Goal: Task Accomplishment & Management: Manage account settings

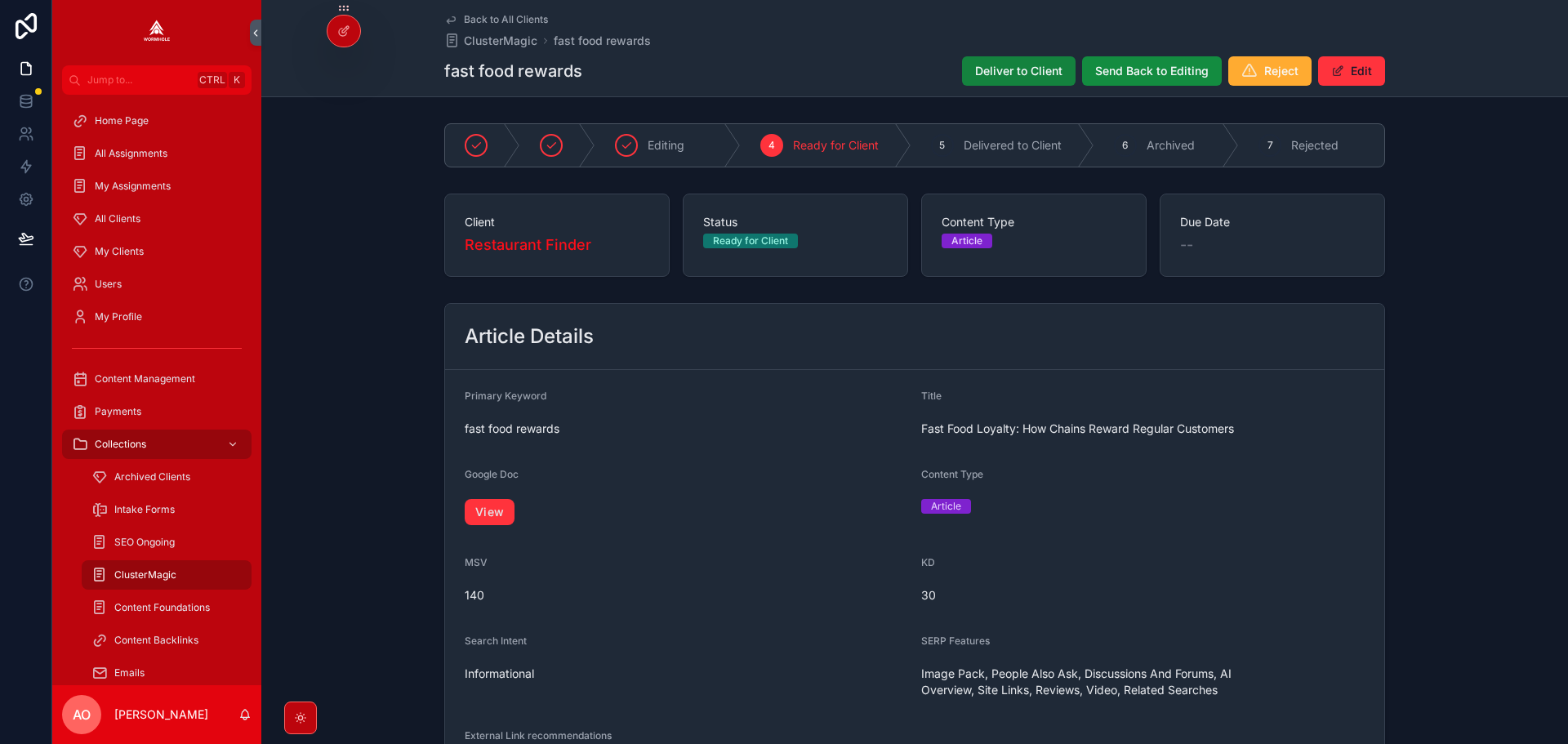
click at [997, 75] on span "Deliver to Client" at bounding box center [1019, 70] width 87 height 17
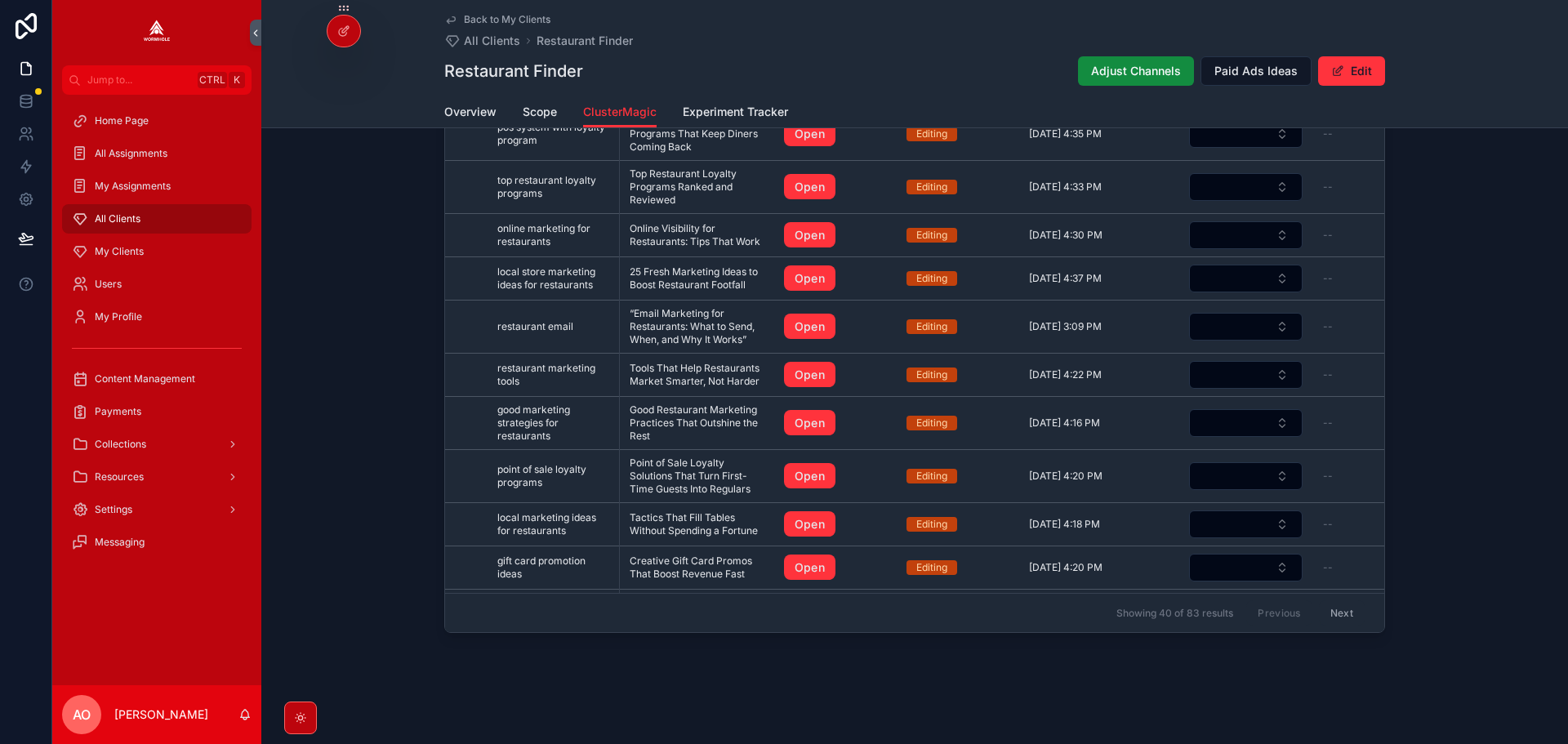
scroll to position [1704, 0]
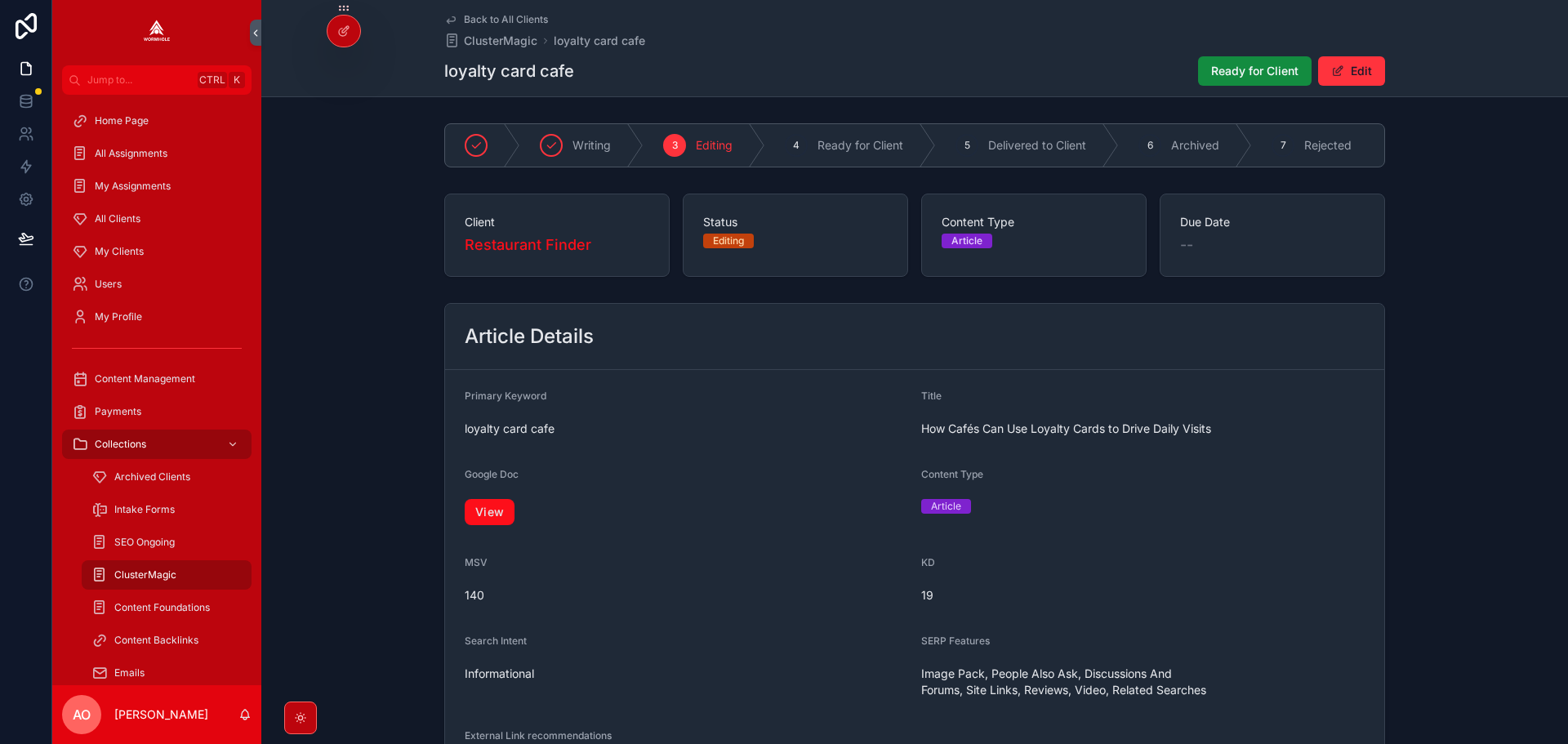
click at [487, 514] on link "View" at bounding box center [490, 512] width 50 height 26
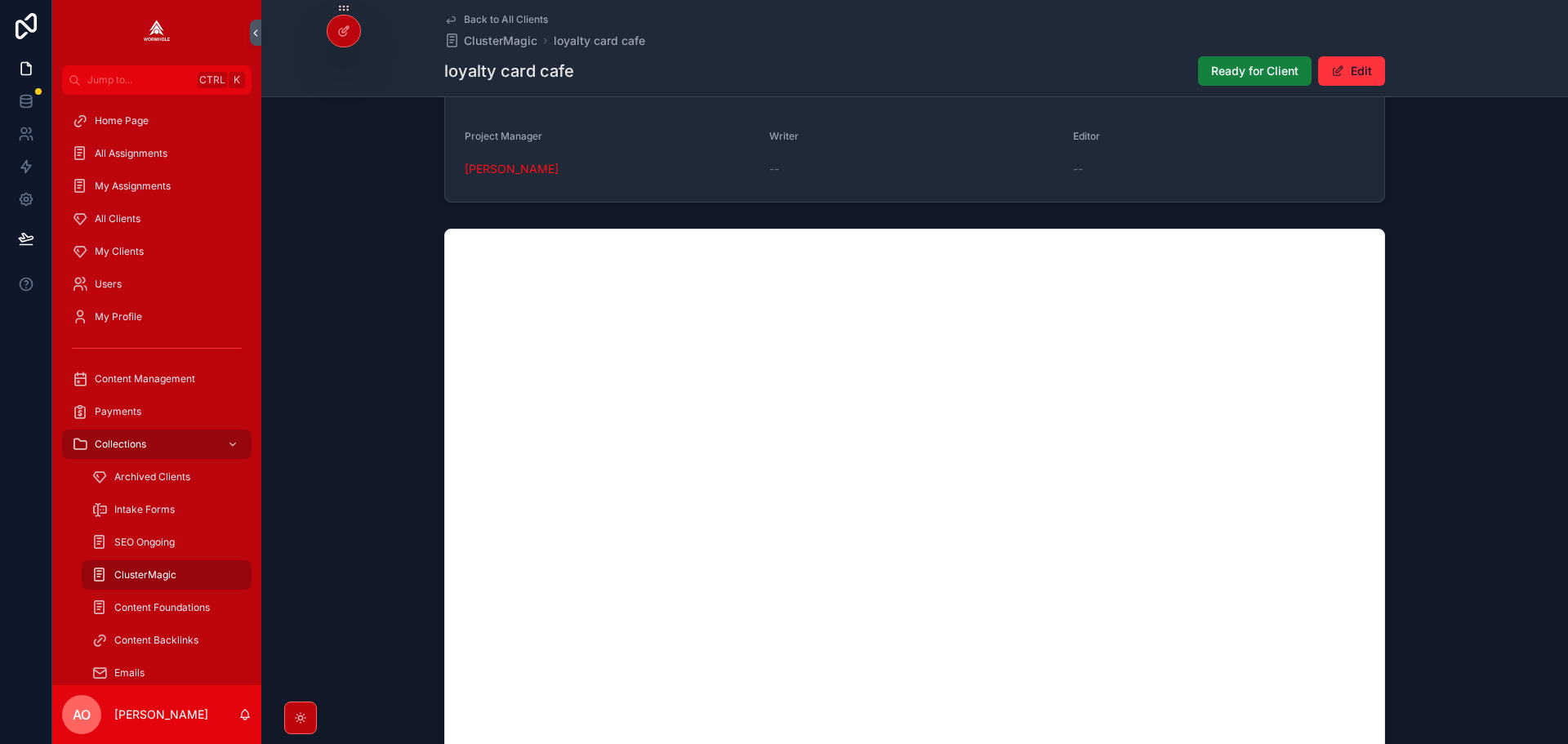
click at [1227, 64] on span "Ready for Client" at bounding box center [1255, 70] width 87 height 17
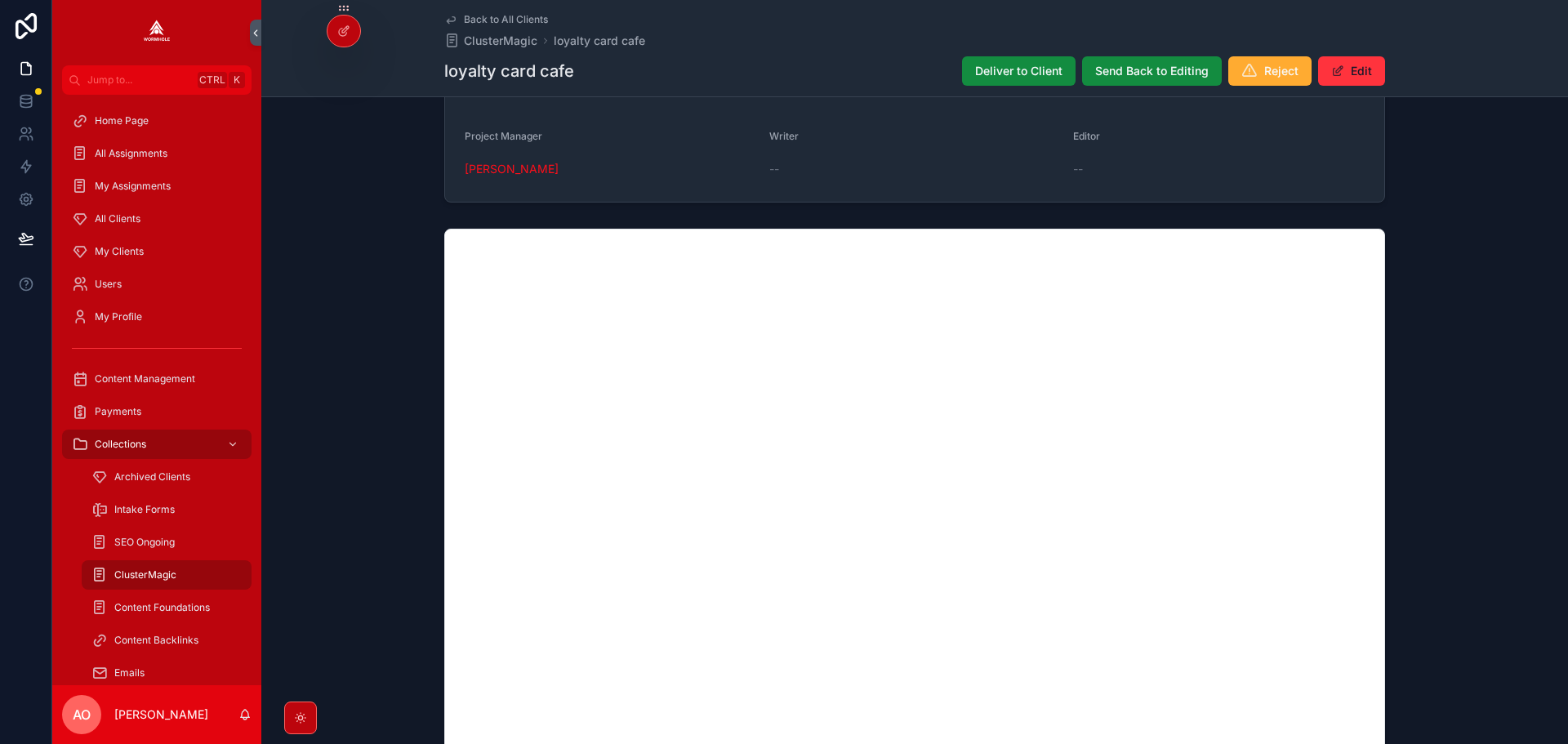
scroll to position [1041, 0]
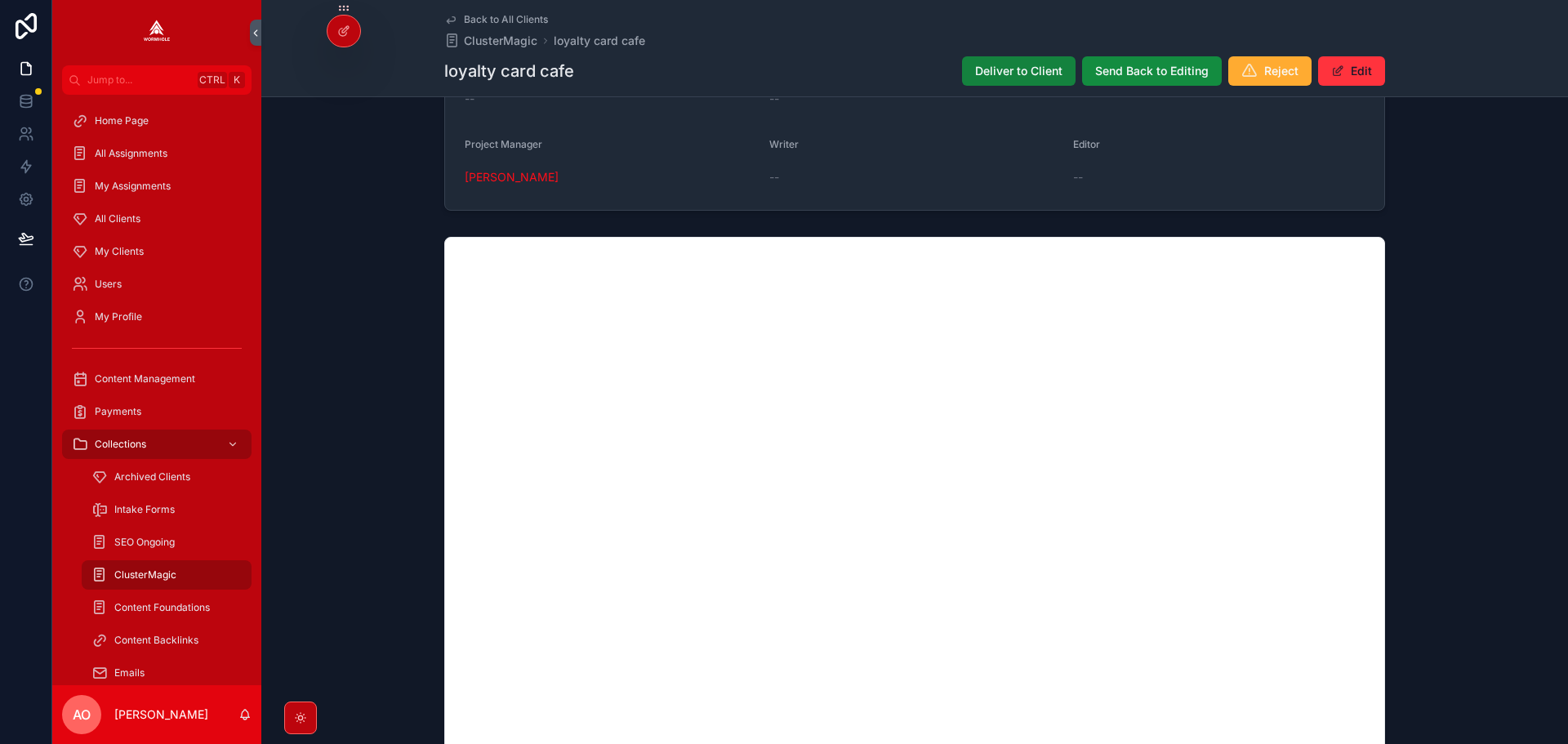
click at [1035, 76] on span "Deliver to Client" at bounding box center [1019, 70] width 87 height 17
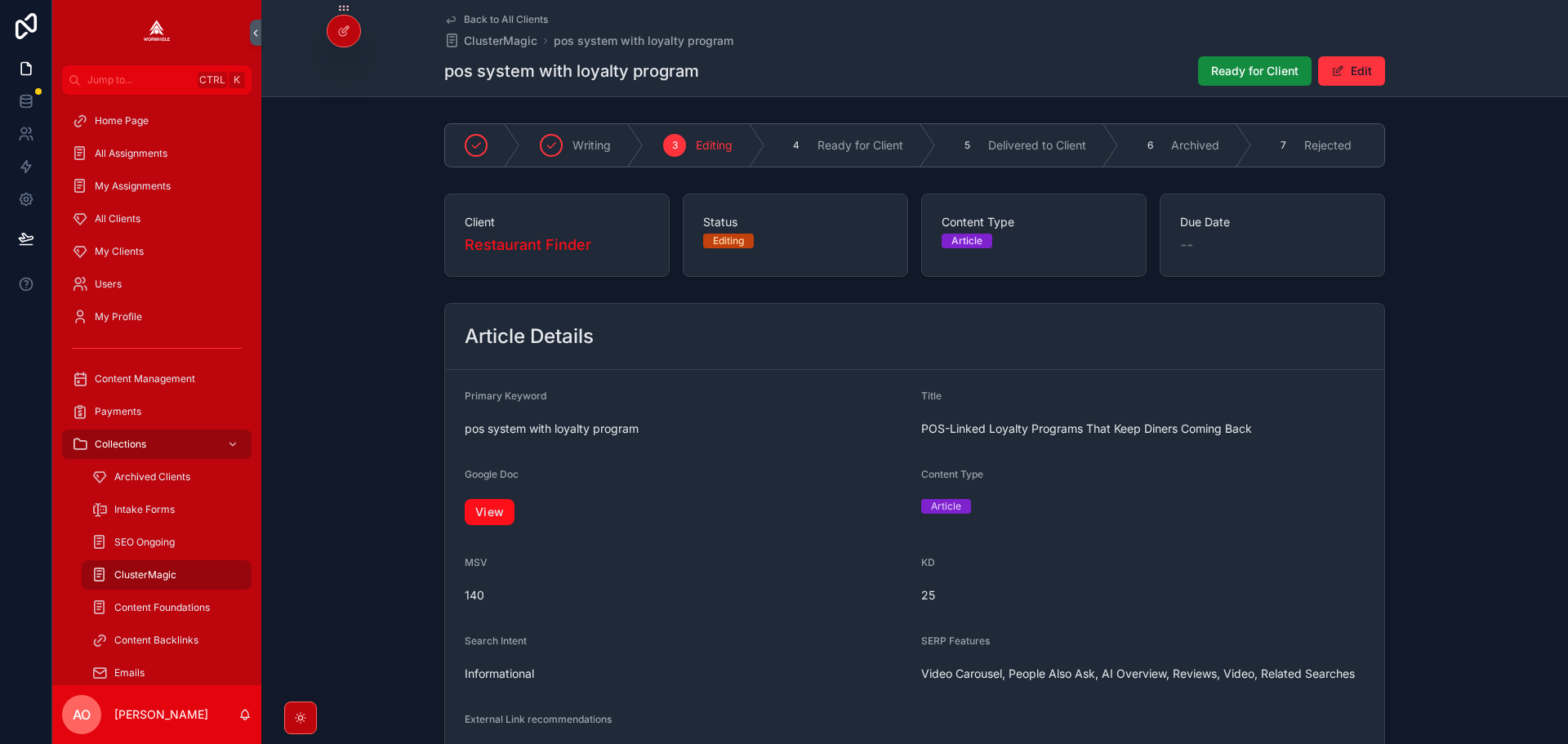
click at [465, 526] on link "View" at bounding box center [490, 512] width 50 height 26
